Goal: Task Accomplishment & Management: Complete application form

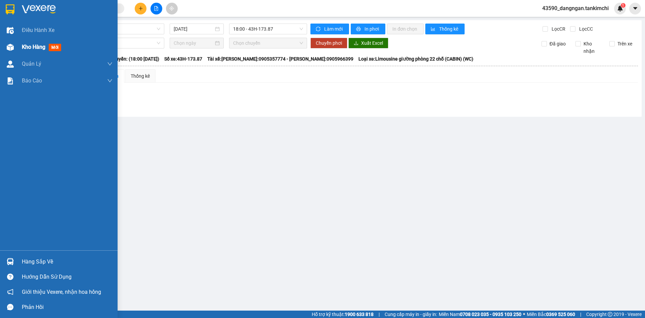
click at [13, 51] on div at bounding box center [10, 47] width 12 height 12
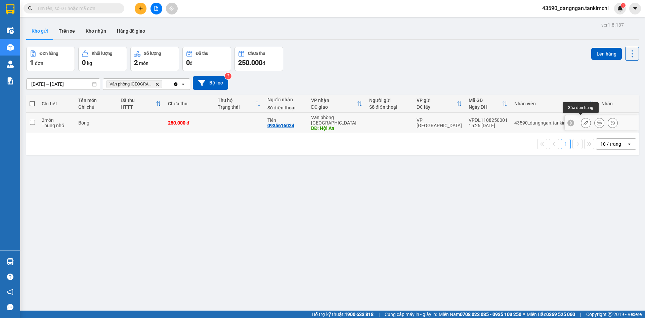
click at [584, 120] on button at bounding box center [585, 123] width 9 height 12
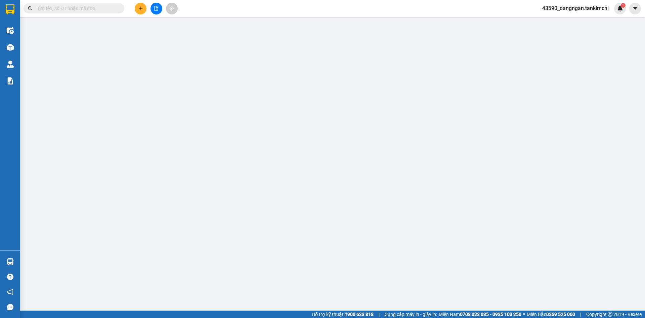
type input "0935616024"
type input "Tiên"
type input "Hội An"
type input "250.000"
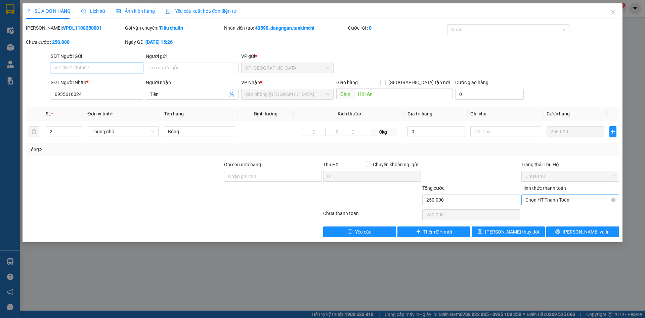
click at [555, 200] on span "Chọn HT Thanh Toán" at bounding box center [571, 200] width 90 height 10
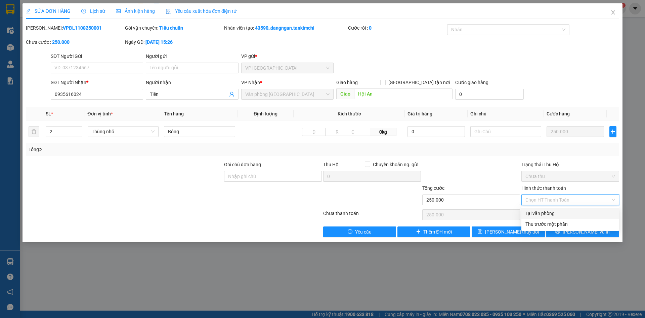
click at [555, 213] on div "Tại văn phòng" at bounding box center [571, 212] width 90 height 7
type input "0"
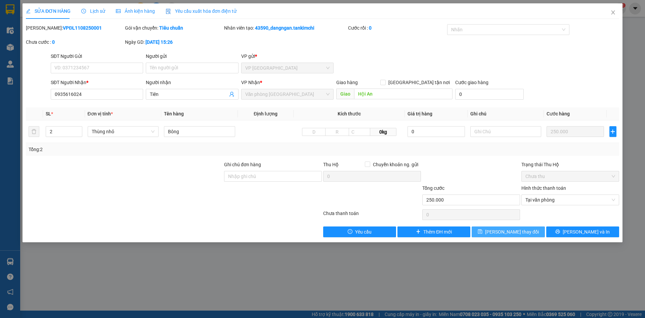
click at [508, 235] on span "[PERSON_NAME] thay đổi" at bounding box center [512, 231] width 54 height 7
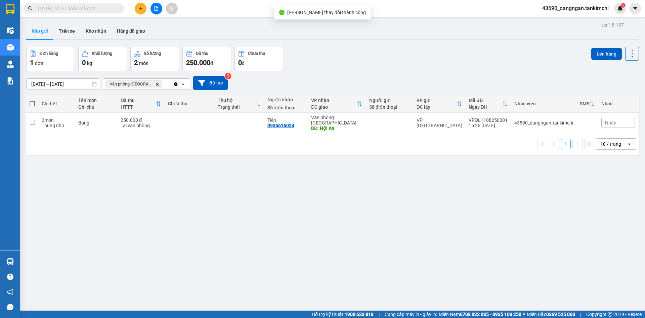
click at [139, 10] on icon "plus" at bounding box center [140, 8] width 5 height 5
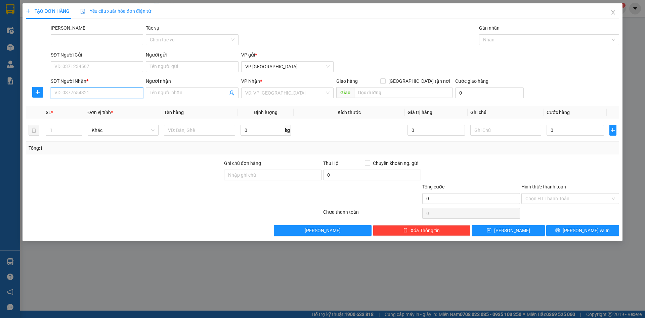
click at [117, 88] on input "SĐT Người Nhận *" at bounding box center [97, 92] width 92 height 11
click at [115, 99] on div "SĐT Người Nhận * 09019977" at bounding box center [97, 89] width 92 height 24
click at [116, 106] on div "Transit Pickup Surcharge Ids Transit Deliver Surcharge Ids Transit Deliver Surc…" at bounding box center [322, 129] width 593 height 211
click at [91, 93] on input "09019977" at bounding box center [97, 92] width 92 height 11
click at [90, 104] on div "0901997749 - [PERSON_NAME]" at bounding box center [97, 105] width 84 height 7
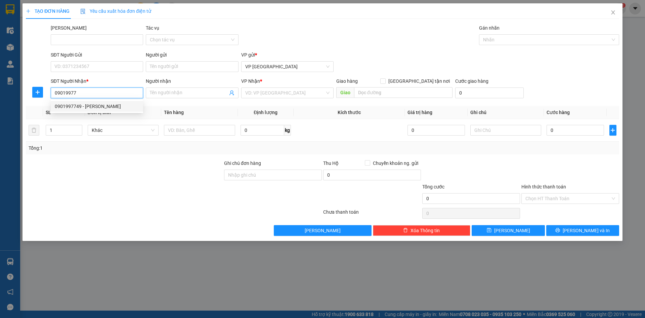
type input "0901997749"
type input "Sang"
type input "Hội An"
click at [106, 127] on span "Hàng thông thường" at bounding box center [123, 130] width 63 height 10
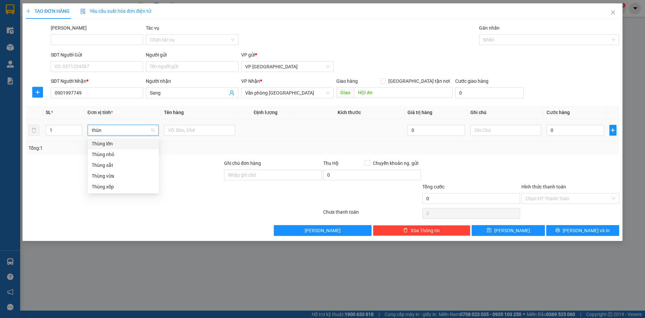
type input "thùng"
click at [107, 177] on div "Thùng vừa" at bounding box center [123, 175] width 63 height 7
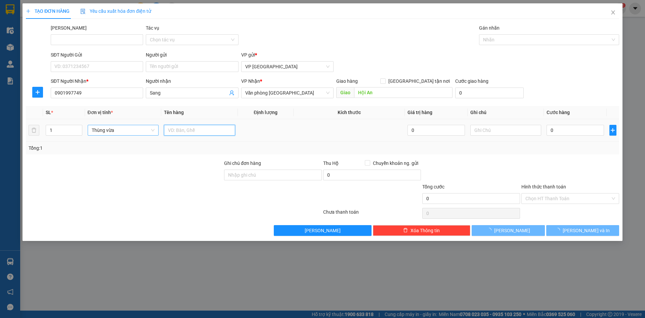
click at [192, 131] on input "text" at bounding box center [199, 130] width 71 height 11
drag, startPoint x: 202, startPoint y: 128, endPoint x: 180, endPoint y: 129, distance: 21.8
click at [180, 129] on input "Bông 200000" at bounding box center [199, 130] width 71 height 11
type input "Bông"
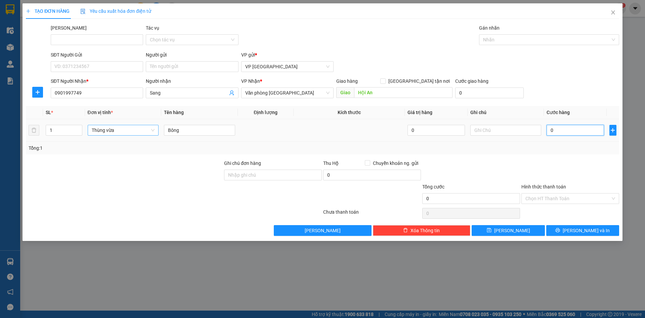
click at [557, 129] on input "0" at bounding box center [575, 130] width 57 height 11
paste input "200.00"
type input "200.000"
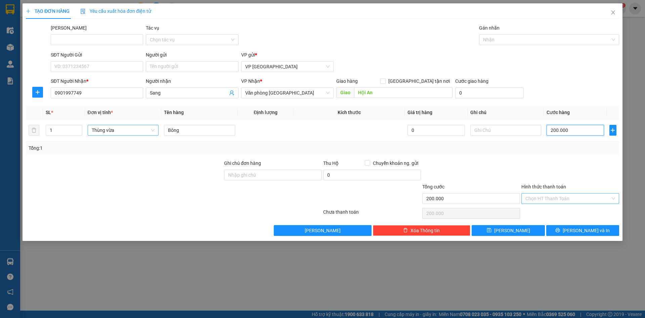
type input "200.000"
click at [532, 198] on input "Hình thức thanh toán" at bounding box center [568, 198] width 85 height 10
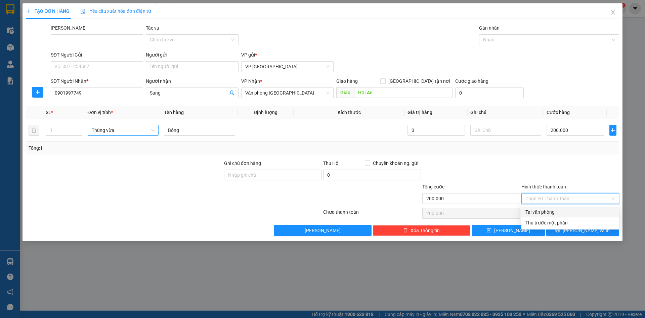
click at [534, 212] on div "Tại văn phòng" at bounding box center [571, 211] width 90 height 7
type input "0"
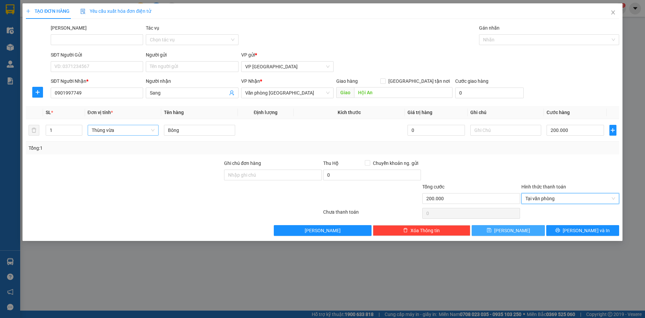
click at [524, 231] on button "[PERSON_NAME]" at bounding box center [508, 230] width 73 height 11
type input "0"
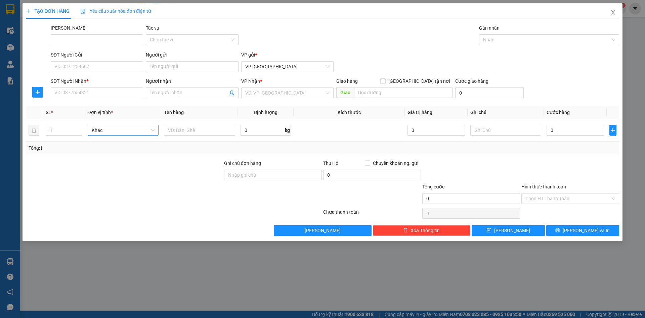
click at [612, 15] on icon "close" at bounding box center [613, 12] width 5 height 5
